Goal: Task Accomplishment & Management: Manage account settings

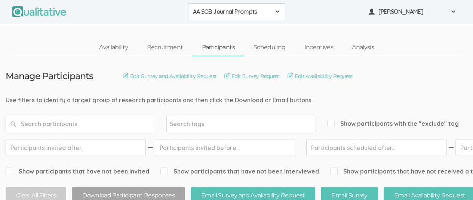
click at [274, 12] on div "AA SOB Journal Prompts" at bounding box center [237, 11] width 88 height 9
click at [235, 33] on link "African American Sense of Belonging" at bounding box center [236, 29] width 96 height 18
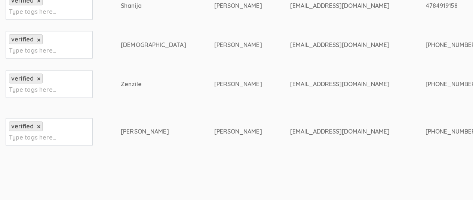
scroll to position [411, 0]
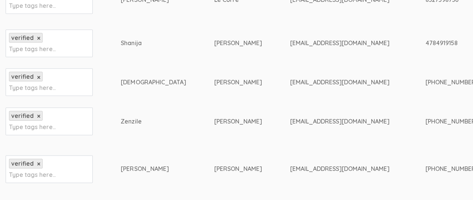
drag, startPoint x: 223, startPoint y: 42, endPoint x: 304, endPoint y: 46, distance: 81.6
click at [304, 46] on div "[EMAIL_ADDRESS][DOMAIN_NAME]" at bounding box center [343, 43] width 107 height 9
copy div "[EMAIL_ADDRESS][DOMAIN_NAME]"
drag, startPoint x: 108, startPoint y: 41, endPoint x: 135, endPoint y: 42, distance: 26.6
click at [135, 42] on div "Shanija" at bounding box center [153, 43] width 65 height 9
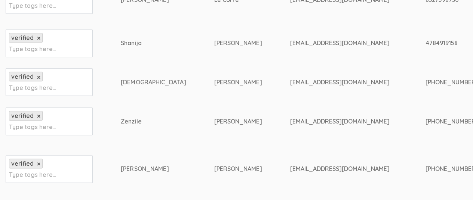
copy div "Shanija"
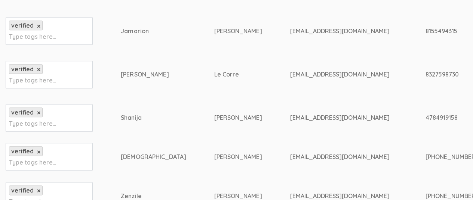
drag, startPoint x: 358, startPoint y: 74, endPoint x: 399, endPoint y: 76, distance: 41.2
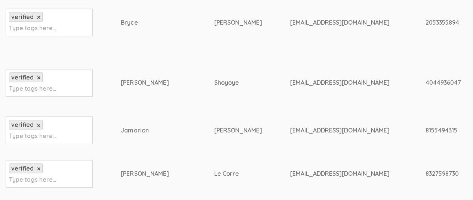
scroll to position [0, 0]
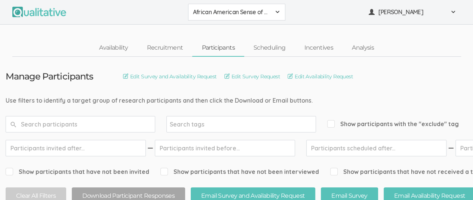
click at [273, 12] on div "African American Sense of Belonging" at bounding box center [237, 12] width 88 height 9
click at [253, 28] on span "AA SOB Journal Prompts" at bounding box center [237, 28] width 88 height 9
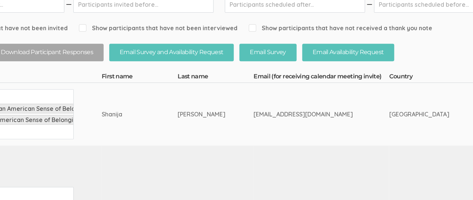
scroll to position [144, 0]
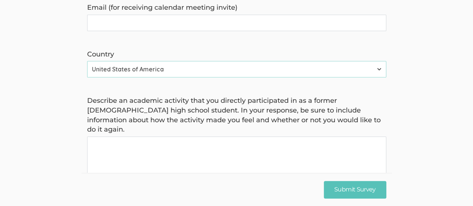
scroll to position [46, 0]
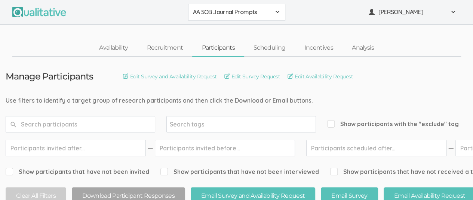
click at [274, 16] on div "AA SOB Journal Prompts" at bounding box center [237, 12] width 88 height 9
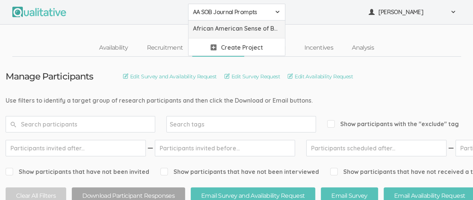
click at [253, 29] on span "African American Sense of Belonging" at bounding box center [237, 28] width 88 height 9
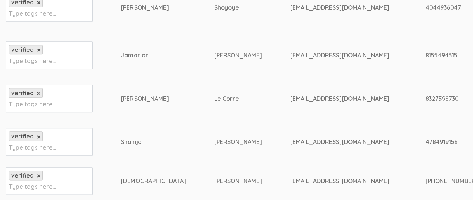
scroll to position [361, 0]
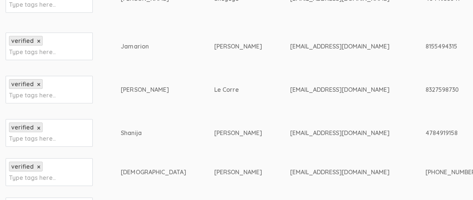
drag, startPoint x: 108, startPoint y: 90, endPoint x: 139, endPoint y: 91, distance: 31.0
click at [139, 91] on div "[PERSON_NAME]" at bounding box center [153, 90] width 65 height 9
copy div "[PERSON_NAME]"
drag, startPoint x: 223, startPoint y: 88, endPoint x: 316, endPoint y: 92, distance: 93.6
click at [316, 92] on div "[EMAIL_ADDRESS][DOMAIN_NAME]" at bounding box center [343, 90] width 107 height 9
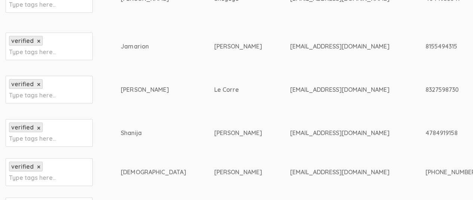
copy div "[EMAIL_ADDRESS][DOMAIN_NAME]"
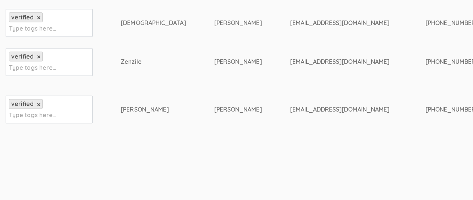
scroll to position [286, 0]
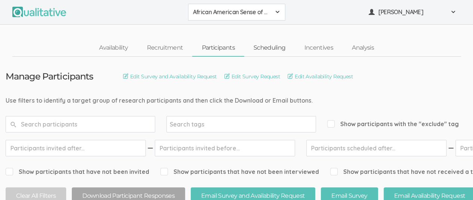
click at [265, 49] on link "Scheduling" at bounding box center [269, 48] width 51 height 16
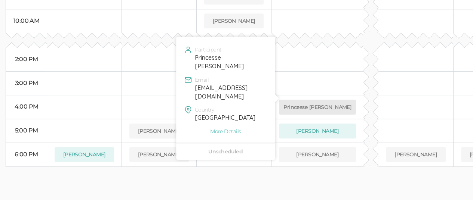
scroll to position [301, 0]
click at [308, 101] on button "Princesse [PERSON_NAME]" at bounding box center [317, 108] width 77 height 15
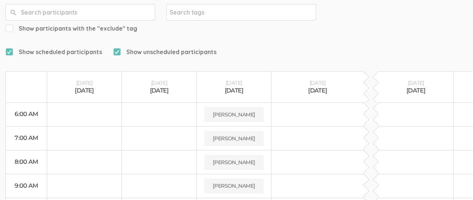
scroll to position [0, 0]
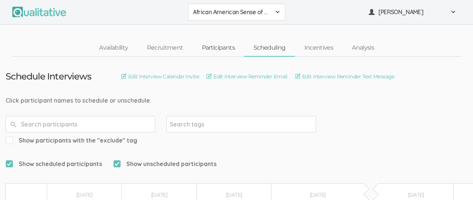
click at [223, 46] on link "Participants" at bounding box center [218, 48] width 52 height 16
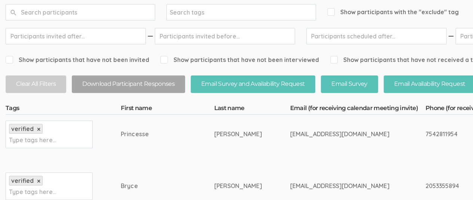
scroll to position [150, 0]
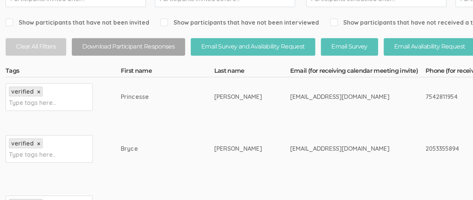
drag, startPoint x: 109, startPoint y: 98, endPoint x: 141, endPoint y: 99, distance: 31.4
click at [141, 99] on div "Princesse" at bounding box center [153, 97] width 65 height 9
copy div "Princesse"
drag, startPoint x: 169, startPoint y: 96, endPoint x: 187, endPoint y: 97, distance: 18.0
click at [214, 97] on div "[PERSON_NAME]" at bounding box center [238, 97] width 48 height 9
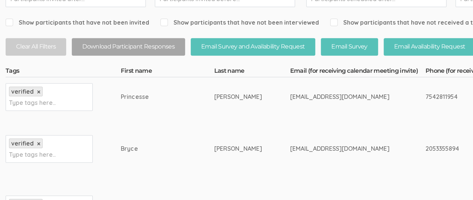
copy div "[PERSON_NAME]"
drag, startPoint x: 224, startPoint y: 96, endPoint x: 300, endPoint y: 96, distance: 75.5
click at [300, 96] on div "[EMAIL_ADDRESS][DOMAIN_NAME]" at bounding box center [343, 97] width 107 height 9
copy div "[EMAIL_ADDRESS][DOMAIN_NAME]"
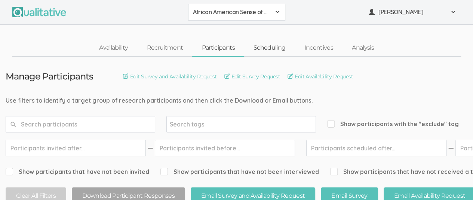
click at [271, 45] on link "Scheduling" at bounding box center [269, 48] width 51 height 16
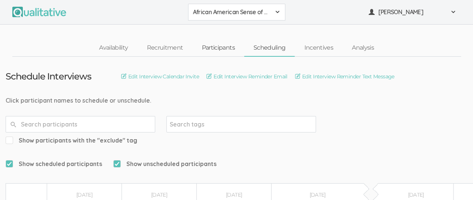
click at [220, 48] on link "Participants" at bounding box center [218, 48] width 52 height 16
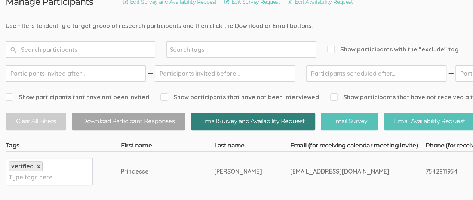
scroll to position [112, 0]
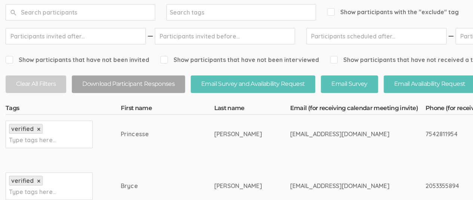
drag, startPoint x: 108, startPoint y: 135, endPoint x: 138, endPoint y: 135, distance: 29.2
click at [138, 135] on div "Princesse" at bounding box center [153, 134] width 65 height 9
drag, startPoint x: 129, startPoint y: 134, endPoint x: 127, endPoint y: 147, distance: 13.3
drag, startPoint x: 127, startPoint y: 147, endPoint x: 120, endPoint y: 135, distance: 14.1
copy div "Princesse"
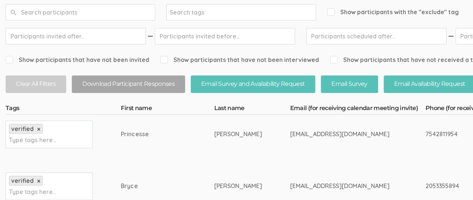
drag, startPoint x: 169, startPoint y: 134, endPoint x: 187, endPoint y: 134, distance: 18.3
click at [214, 135] on div "[PERSON_NAME]" at bounding box center [238, 134] width 48 height 9
copy div "[PERSON_NAME]"
drag, startPoint x: 224, startPoint y: 135, endPoint x: 300, endPoint y: 136, distance: 76.3
click at [300, 136] on div "[EMAIL_ADDRESS][DOMAIN_NAME]" at bounding box center [343, 134] width 107 height 9
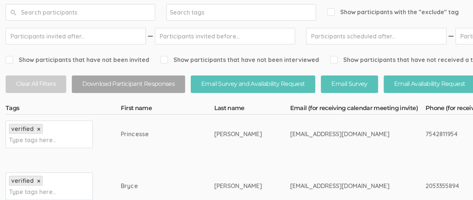
copy div "[EMAIL_ADDRESS][DOMAIN_NAME]"
